Goal: Answer question/provide support

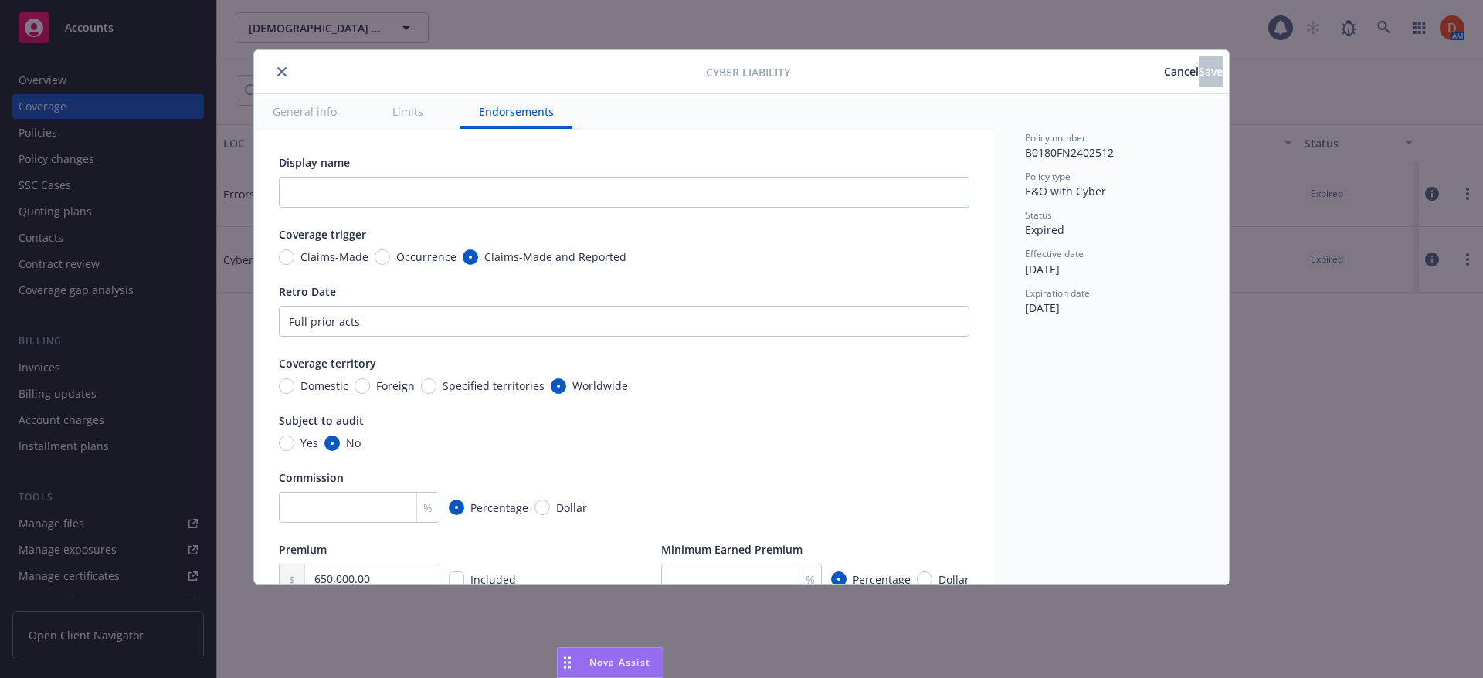
scroll to position [4731, 0]
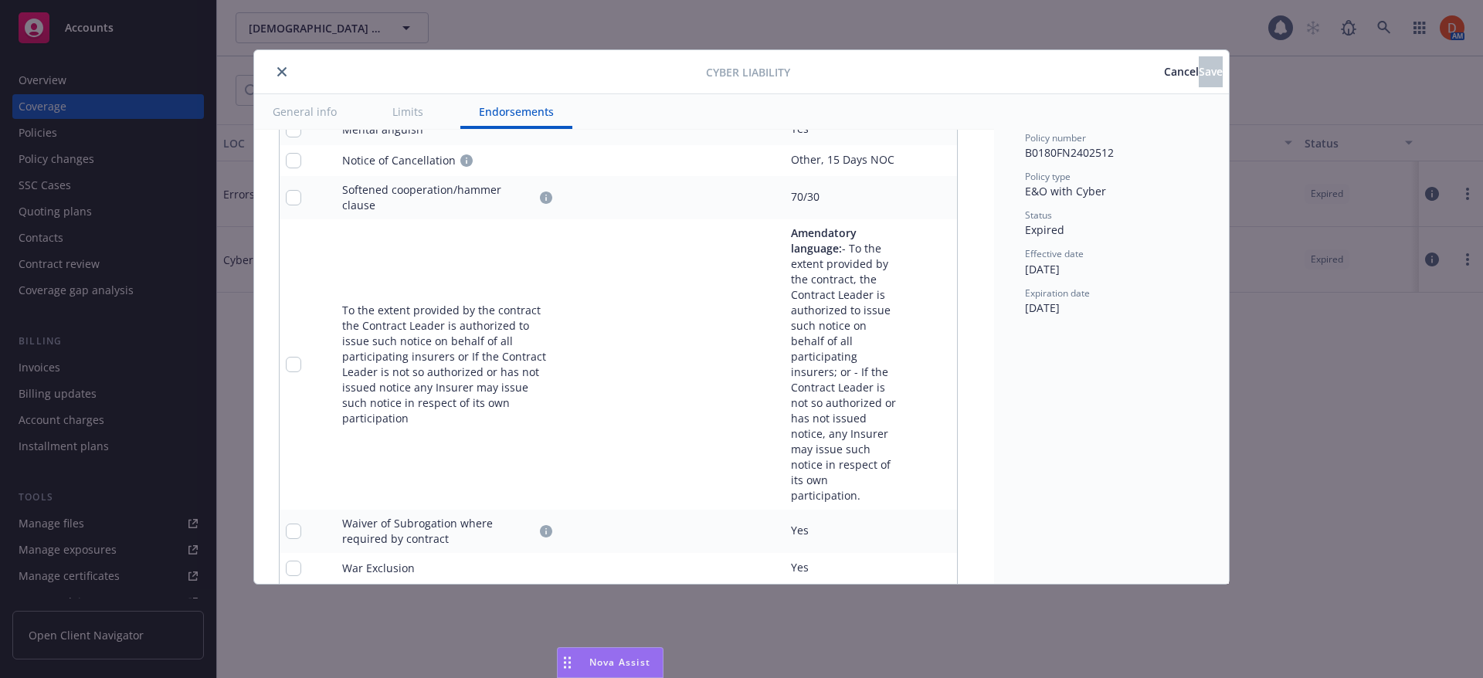
click at [628, 656] on span "Nova Assist" at bounding box center [619, 662] width 61 height 13
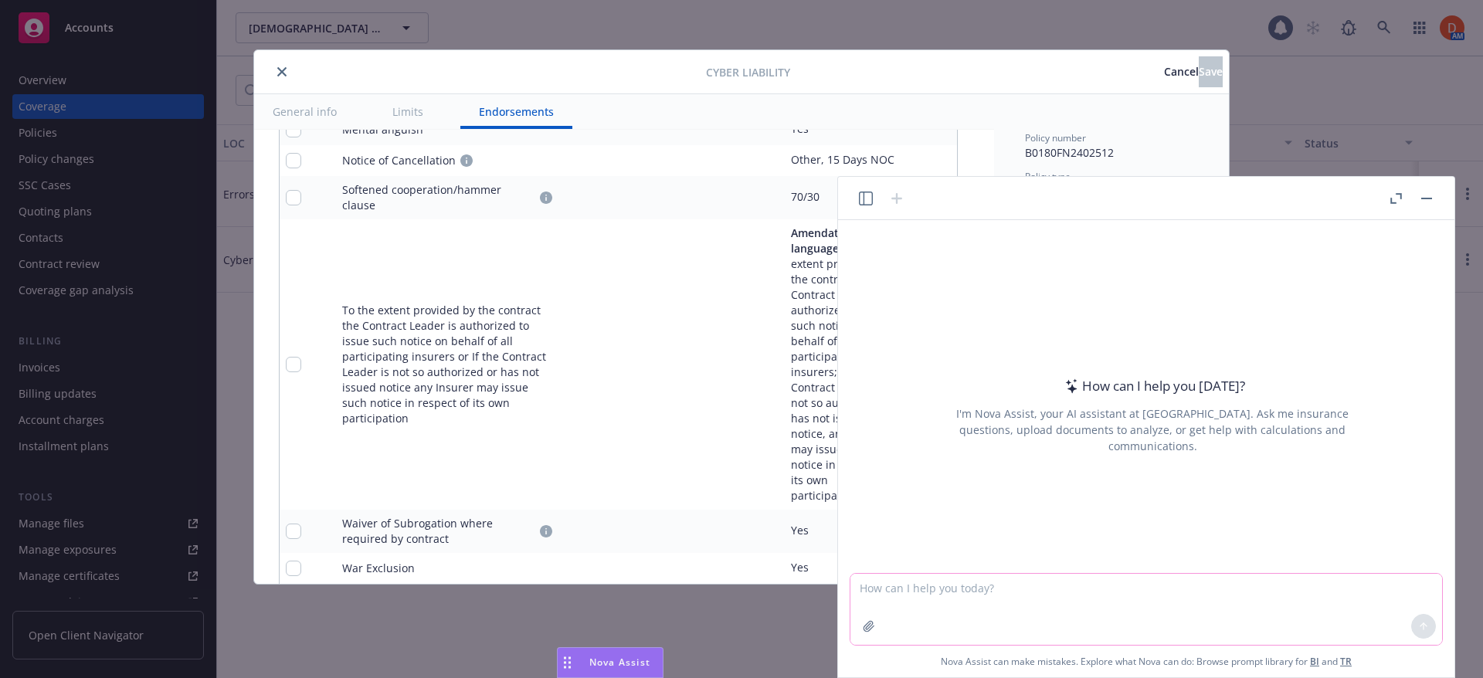
click at [975, 609] on textarea at bounding box center [1146, 609] width 592 height 71
paste textarea "Note, we are still investigating this issue, the problem seems to be deeper tha…"
type textarea "help to rephrase this to make it more streamlined and sympathetic: Note, we are…"
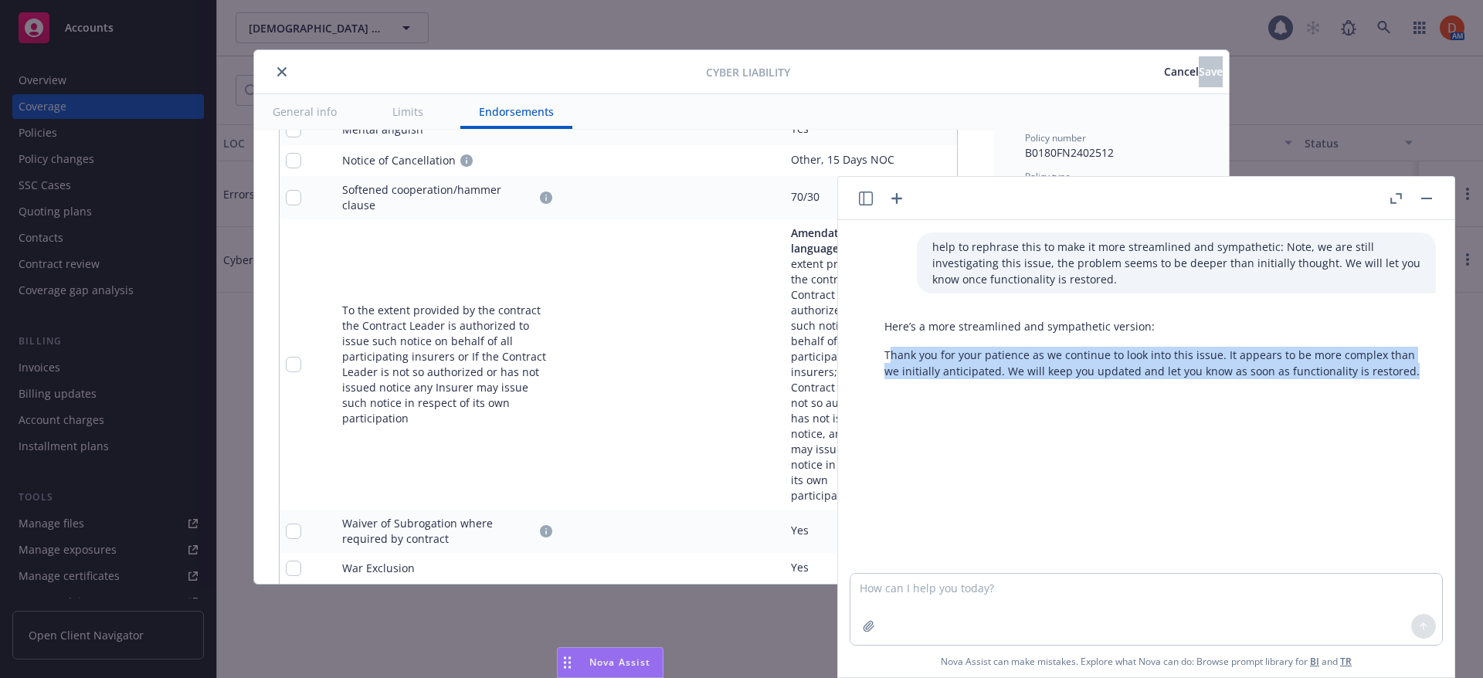
drag, startPoint x: 887, startPoint y: 354, endPoint x: 1416, endPoint y: 371, distance: 529.3
click at [1416, 371] on div "Here’s a more streamlined and sympathetic version: Thank you for your patience …" at bounding box center [1152, 348] width 567 height 73
copy p "[PERSON_NAME] you for your patience as we continue to look into this issue. It …"
click at [1418, 197] on button "button" at bounding box center [1426, 198] width 19 height 19
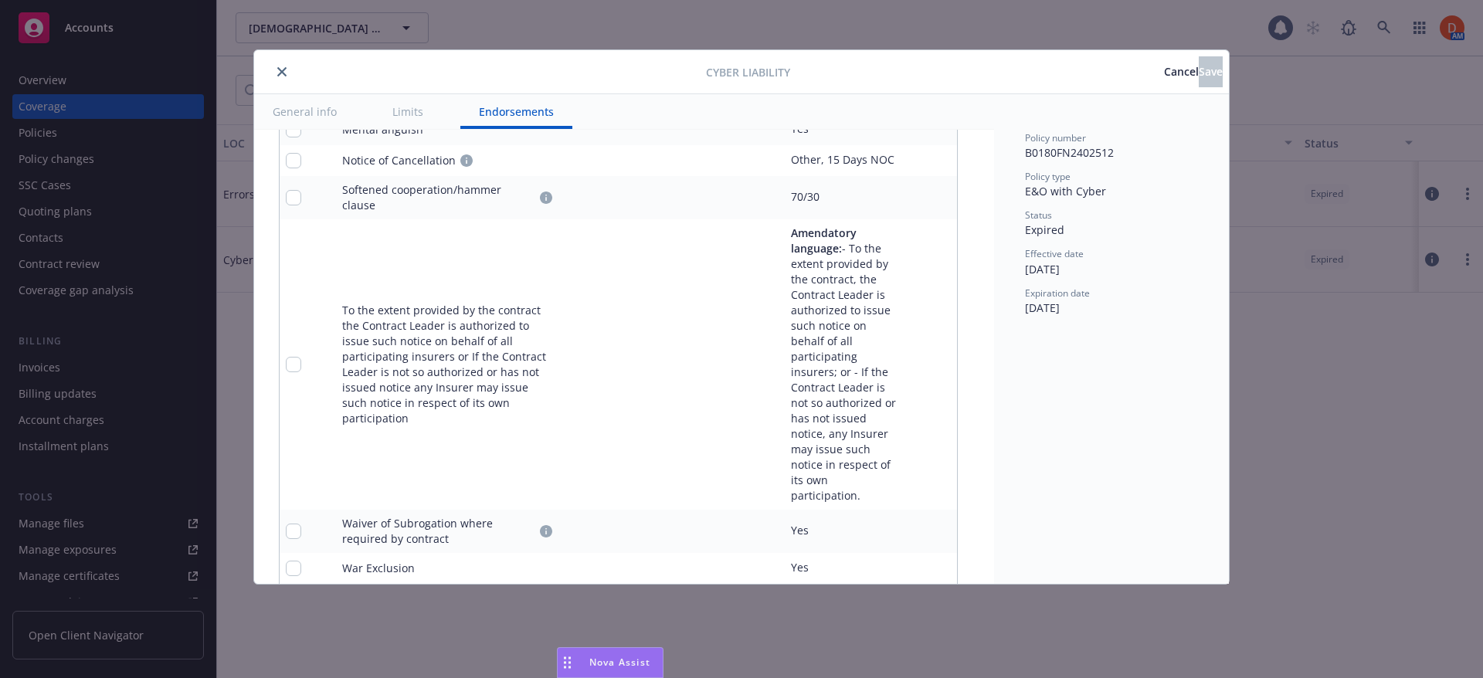
click at [281, 70] on icon "close" at bounding box center [281, 71] width 9 height 9
